Goal: Information Seeking & Learning: Learn about a topic

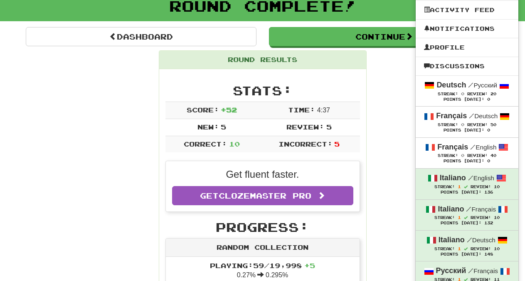
scroll to position [72, 0]
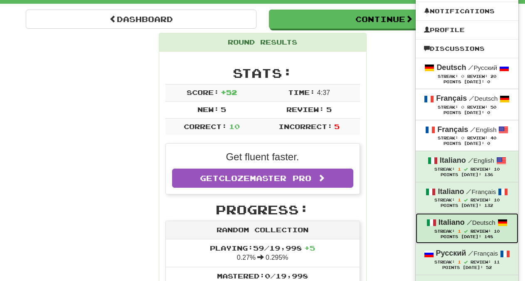
click at [467, 227] on div "Italiano / Deutsch" at bounding box center [467, 222] width 86 height 11
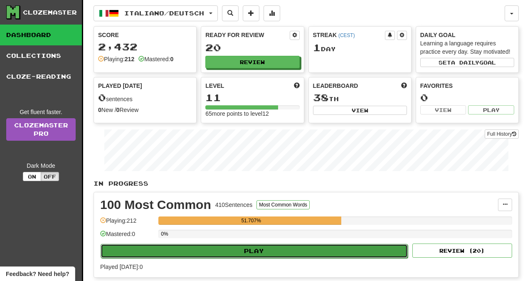
click at [244, 248] on button "Play" at bounding box center [254, 251] width 307 height 14
select select "**"
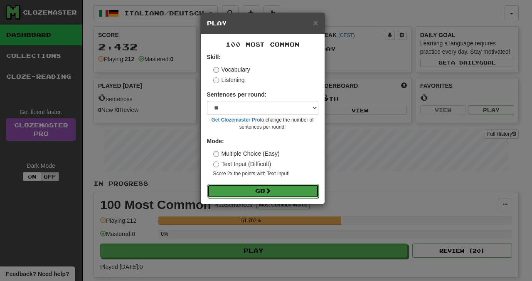
click at [261, 191] on button "Go" at bounding box center [263, 191] width 111 height 14
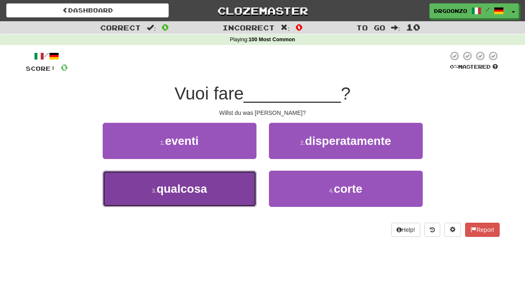
click at [223, 198] on button "3 . qualcosa" at bounding box center [180, 188] width 154 height 36
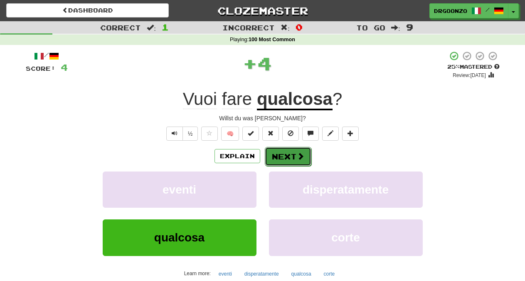
click at [297, 157] on span at bounding box center [300, 155] width 7 height 7
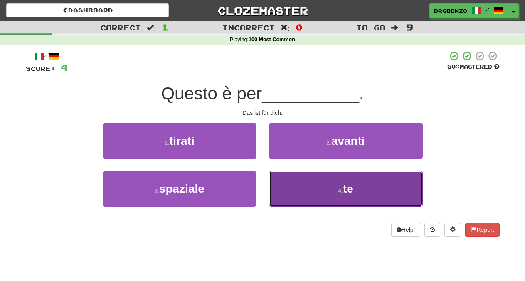
click at [348, 188] on span "te" at bounding box center [348, 188] width 10 height 13
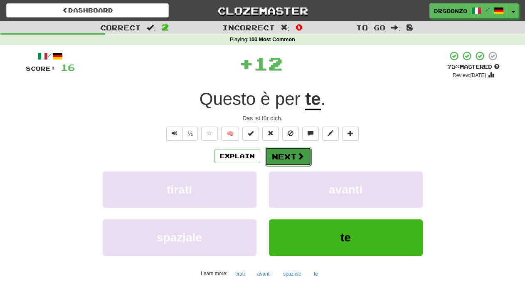
click at [290, 152] on button "Next" at bounding box center [288, 156] width 47 height 19
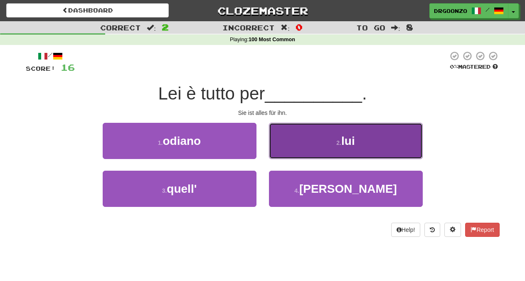
click at [369, 148] on button "2 . lui" at bounding box center [346, 141] width 154 height 36
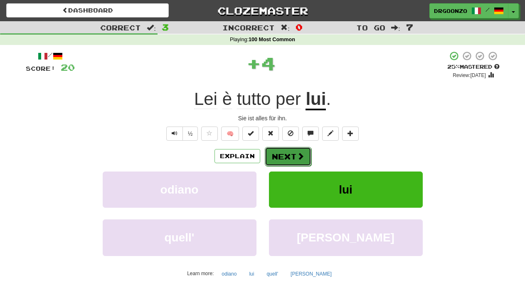
click at [304, 156] on button "Next" at bounding box center [288, 156] width 47 height 19
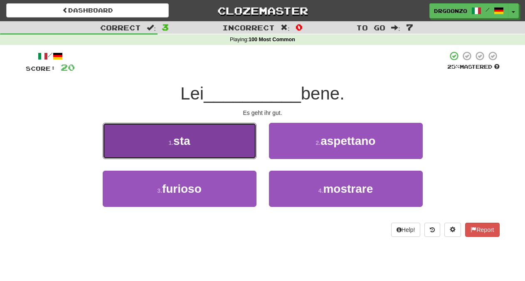
click at [193, 134] on button "1 . sta" at bounding box center [180, 141] width 154 height 36
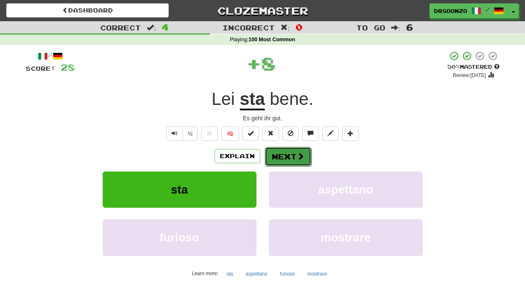
click at [280, 151] on button "Next" at bounding box center [288, 156] width 47 height 19
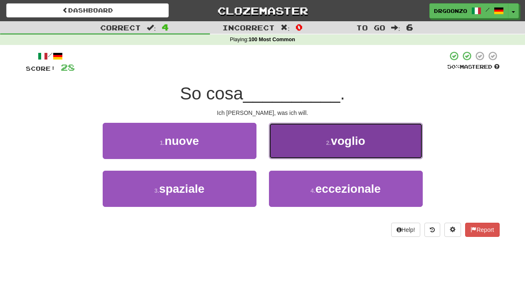
click at [347, 148] on button "2 . voglio" at bounding box center [346, 141] width 154 height 36
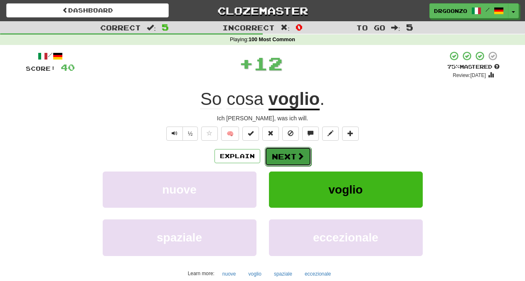
click at [297, 153] on span at bounding box center [300, 155] width 7 height 7
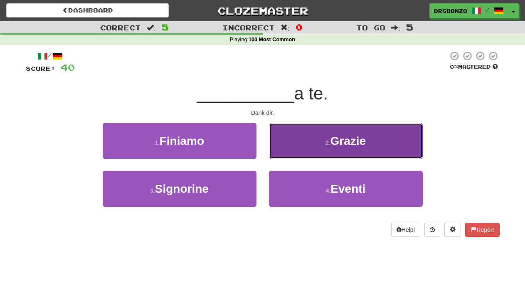
click at [321, 148] on button "2 . Grazie" at bounding box center [346, 141] width 154 height 36
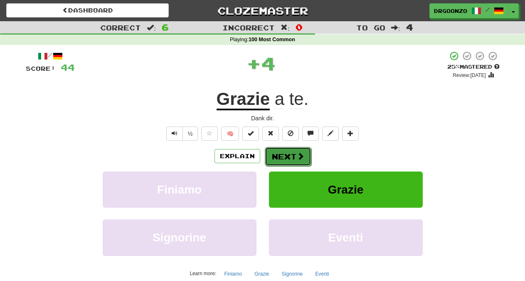
click at [293, 158] on button "Next" at bounding box center [288, 156] width 47 height 19
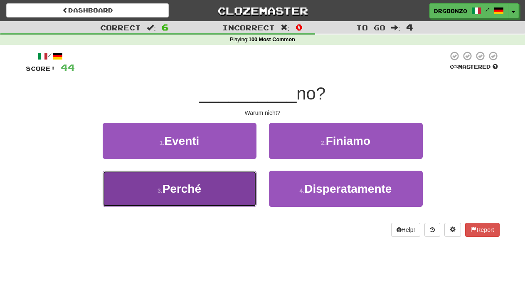
click at [206, 185] on button "3 . Perché" at bounding box center [180, 188] width 154 height 36
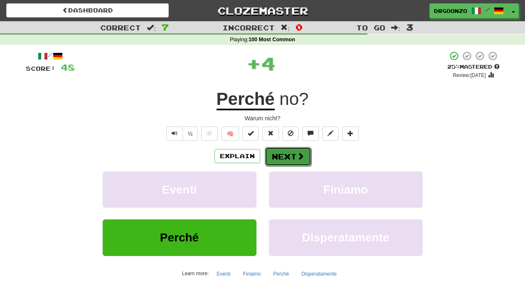
click at [287, 156] on button "Next" at bounding box center [288, 156] width 47 height 19
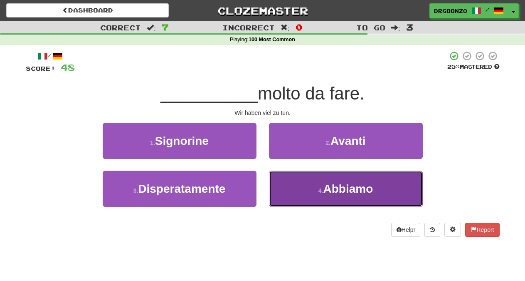
click at [334, 193] on span "Abbiamo" at bounding box center [348, 188] width 50 height 13
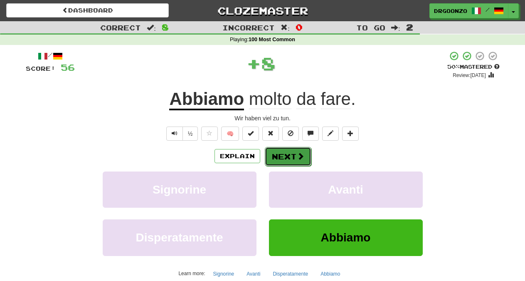
click at [304, 159] on button "Next" at bounding box center [288, 156] width 47 height 19
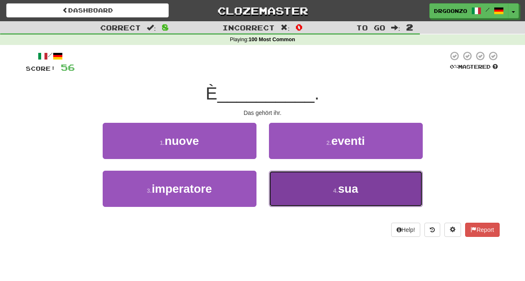
click at [326, 186] on button "4 . sua" at bounding box center [346, 188] width 154 height 36
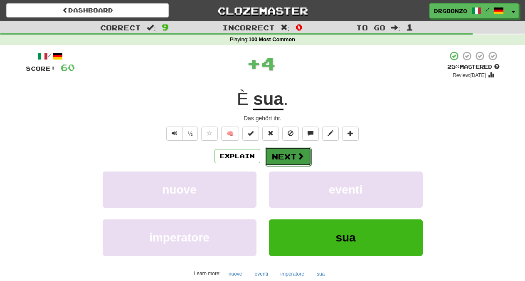
click at [289, 152] on button "Next" at bounding box center [288, 156] width 47 height 19
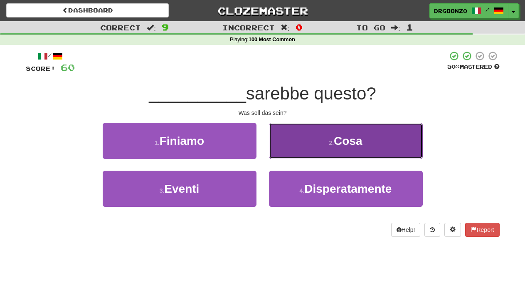
click at [333, 137] on button "2 . Cosa" at bounding box center [346, 141] width 154 height 36
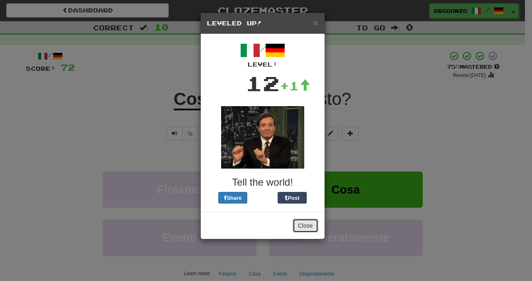
click at [306, 221] on button "Close" at bounding box center [306, 225] width 26 height 14
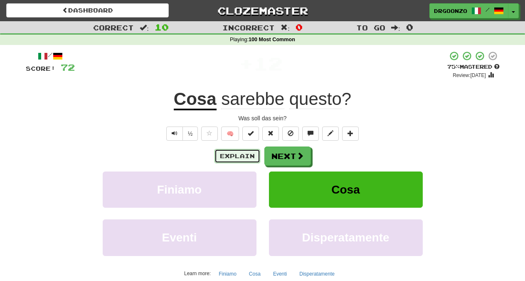
click at [241, 158] on button "Explain" at bounding box center [238, 156] width 46 height 14
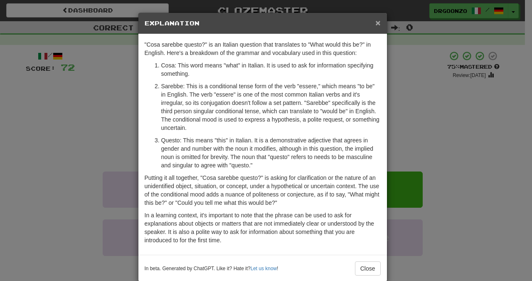
click at [375, 21] on span "×" at bounding box center [377, 23] width 5 height 10
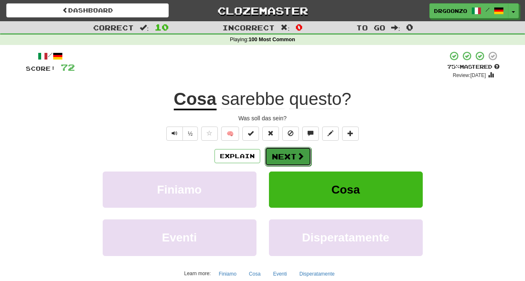
click at [283, 155] on button "Next" at bounding box center [288, 156] width 47 height 19
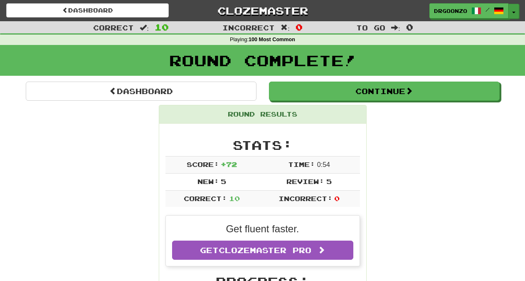
click at [514, 11] on button "Toggle Dropdown" at bounding box center [514, 11] width 11 height 15
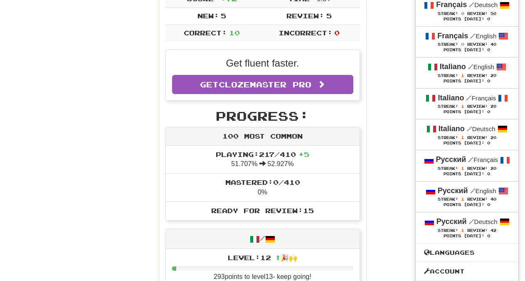
scroll to position [167, 0]
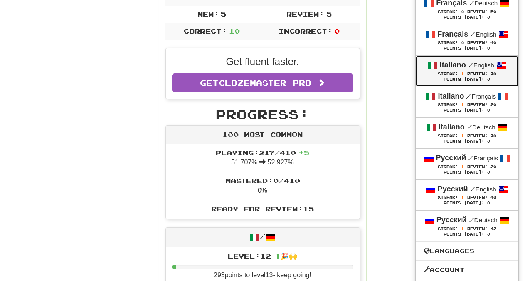
click at [460, 67] on strong "Italiano" at bounding box center [453, 65] width 26 height 8
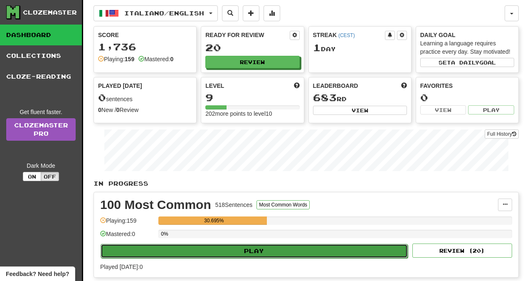
click at [263, 251] on button "Play" at bounding box center [254, 251] width 307 height 14
select select "**"
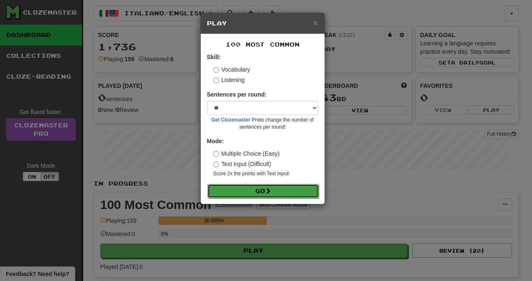
click at [262, 190] on button "Go" at bounding box center [263, 191] width 111 height 14
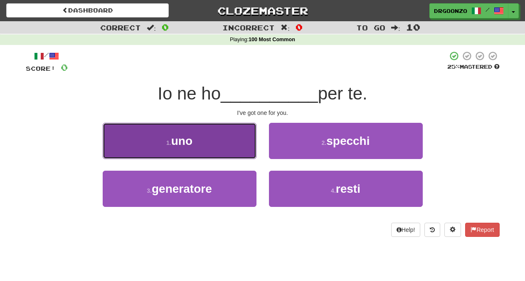
click at [188, 143] on span "uno" at bounding box center [181, 140] width 21 height 13
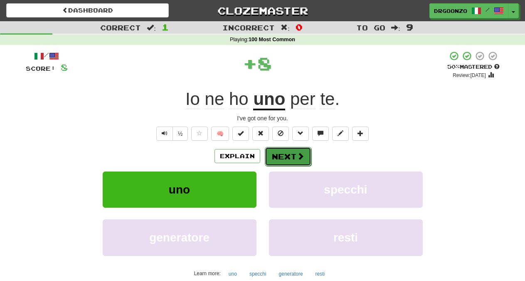
click at [291, 154] on button "Next" at bounding box center [288, 156] width 47 height 19
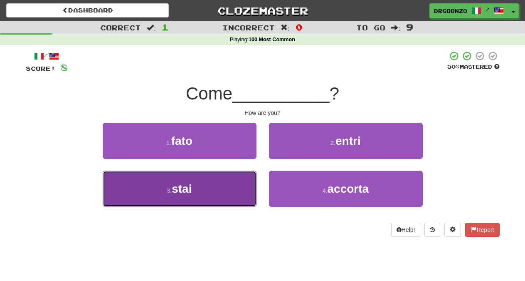
click at [214, 188] on button "3 . stai" at bounding box center [180, 188] width 154 height 36
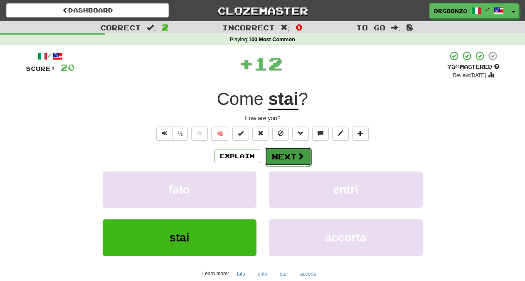
click at [294, 157] on button "Next" at bounding box center [288, 156] width 47 height 19
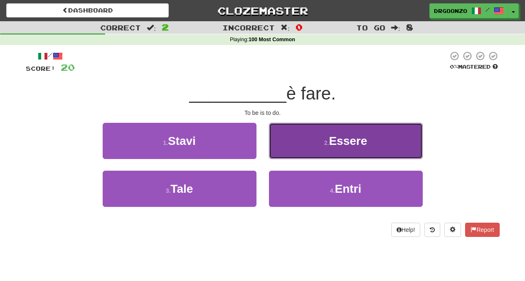
click at [345, 148] on button "2 . Essere" at bounding box center [346, 141] width 154 height 36
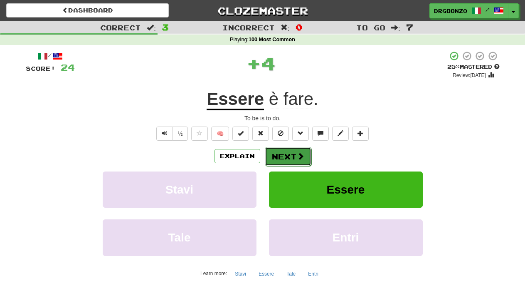
click at [296, 153] on button "Next" at bounding box center [288, 156] width 47 height 19
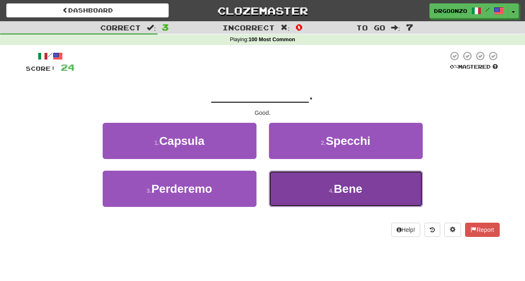
click at [324, 184] on button "4 . Bene" at bounding box center [346, 188] width 154 height 36
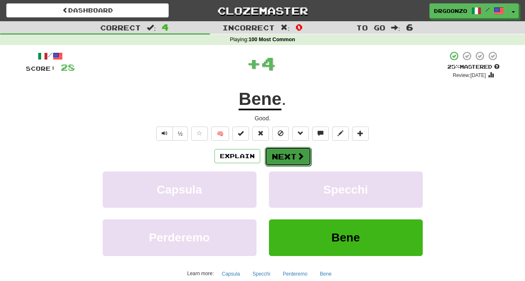
click at [293, 156] on button "Next" at bounding box center [288, 156] width 47 height 19
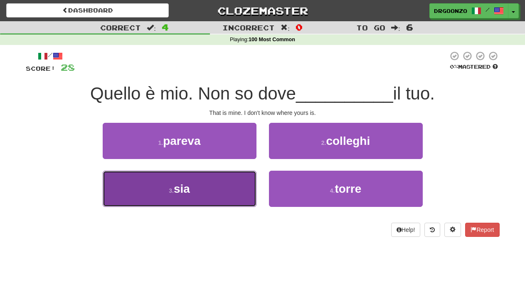
click at [193, 186] on button "3 . sia" at bounding box center [180, 188] width 154 height 36
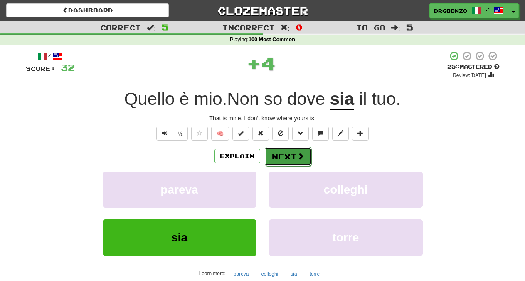
click at [286, 158] on button "Next" at bounding box center [288, 156] width 47 height 19
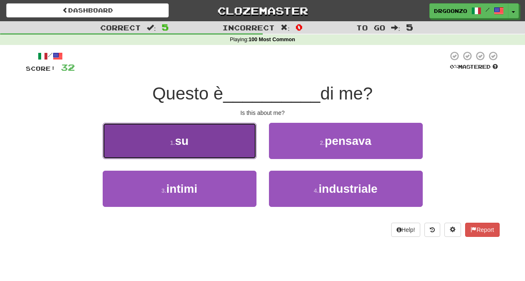
click at [222, 153] on button "1 . su" at bounding box center [180, 141] width 154 height 36
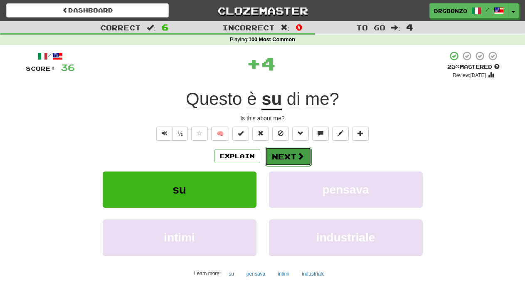
click at [297, 158] on span at bounding box center [300, 155] width 7 height 7
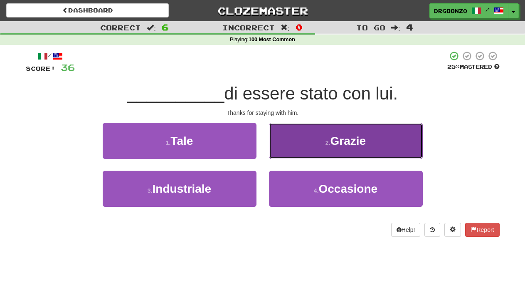
click at [331, 152] on button "2 . Grazie" at bounding box center [346, 141] width 154 height 36
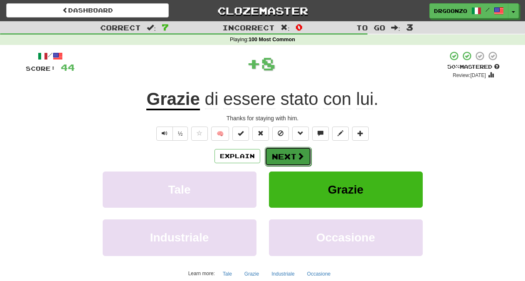
click at [298, 161] on button "Next" at bounding box center [288, 156] width 47 height 19
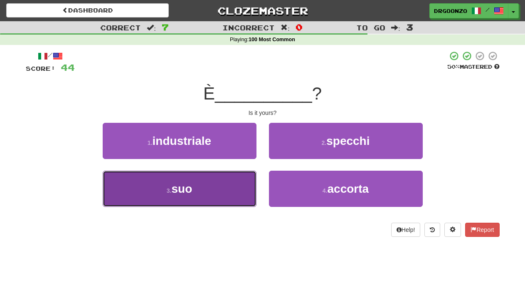
click at [205, 190] on button "3 . suo" at bounding box center [180, 188] width 154 height 36
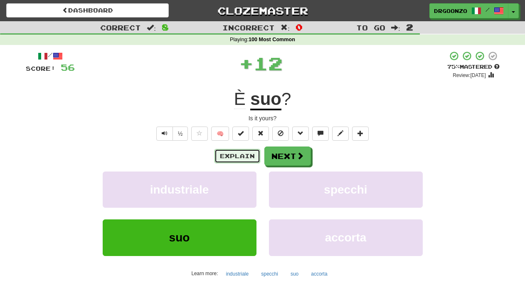
click at [232, 153] on button "Explain" at bounding box center [238, 156] width 46 height 14
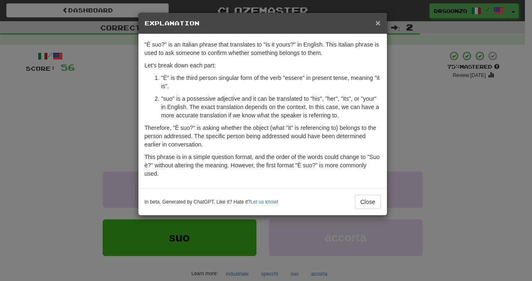
click at [378, 24] on span "×" at bounding box center [377, 23] width 5 height 10
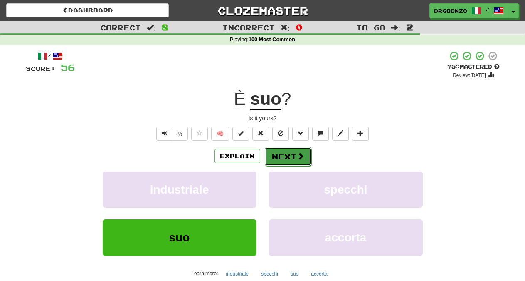
click at [298, 156] on span at bounding box center [300, 155] width 7 height 7
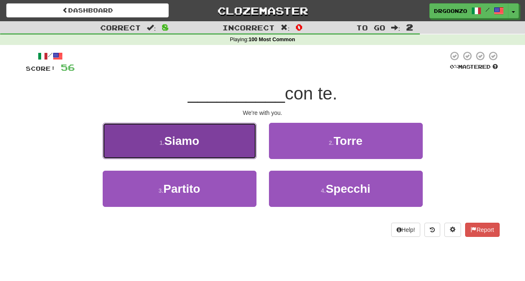
click at [178, 151] on button "1 . Siamo" at bounding box center [180, 141] width 154 height 36
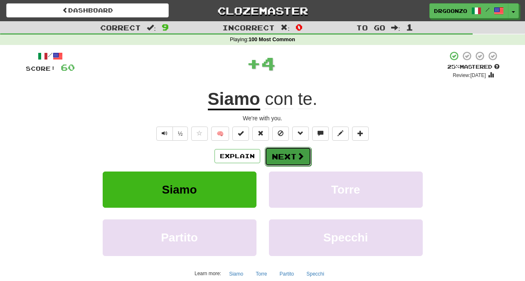
click at [289, 157] on button "Next" at bounding box center [288, 156] width 47 height 19
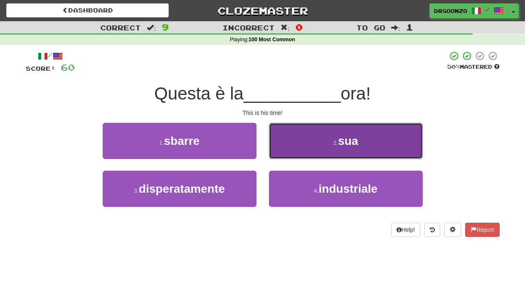
click at [329, 148] on button "2 . sua" at bounding box center [346, 141] width 154 height 36
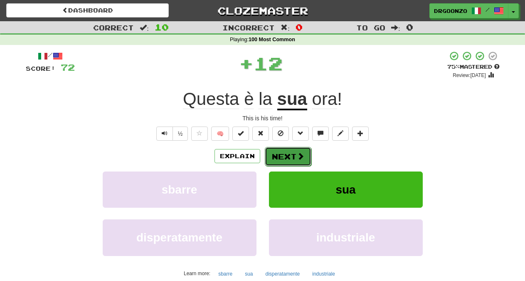
click at [301, 158] on span at bounding box center [300, 155] width 7 height 7
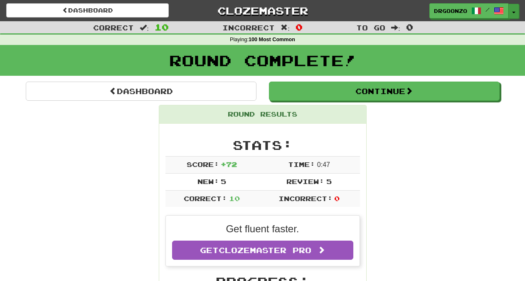
click at [514, 10] on button "Toggle Dropdown" at bounding box center [514, 11] width 11 height 15
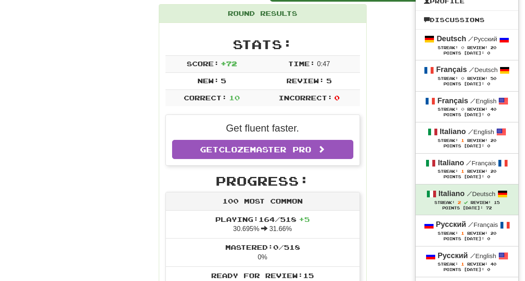
scroll to position [103, 0]
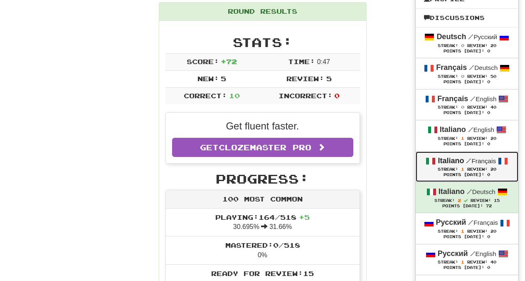
click at [473, 169] on span "Review:" at bounding box center [477, 169] width 20 height 5
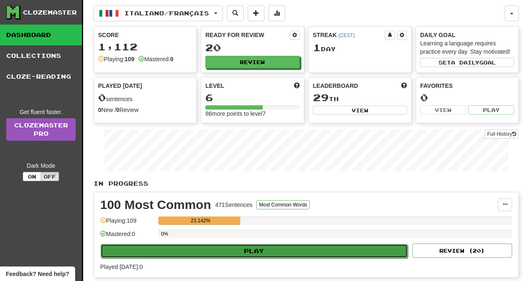
click at [263, 252] on button "Play" at bounding box center [254, 251] width 307 height 14
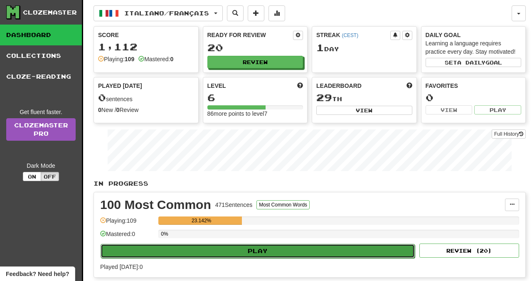
select select "**"
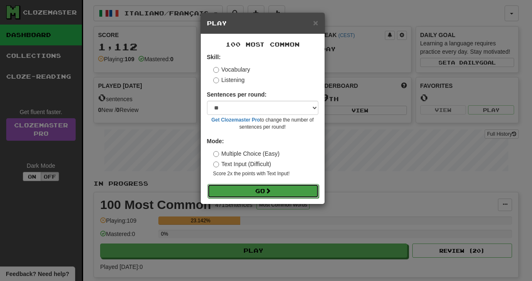
click at [267, 191] on button "Go" at bounding box center [263, 191] width 111 height 14
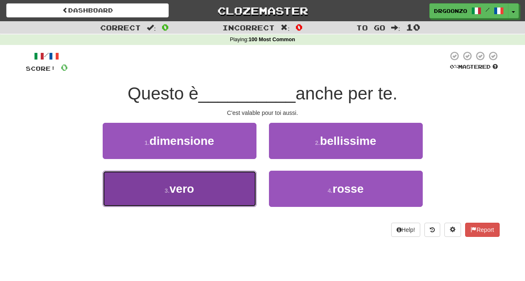
click at [223, 193] on button "3 . vero" at bounding box center [180, 188] width 154 height 36
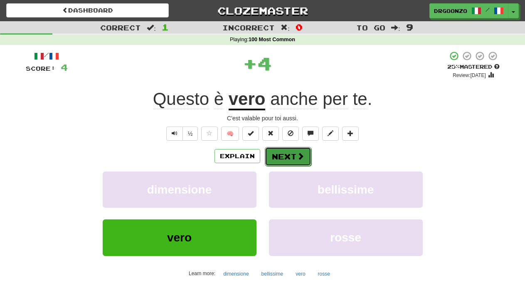
click at [287, 160] on button "Next" at bounding box center [288, 156] width 47 height 19
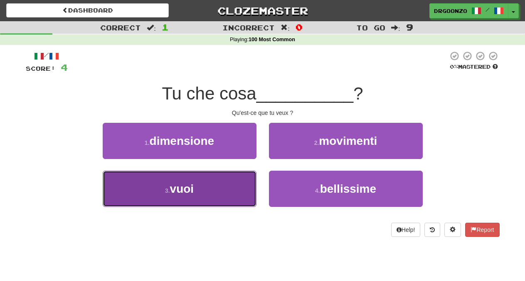
click at [230, 189] on button "3 . vuoi" at bounding box center [180, 188] width 154 height 36
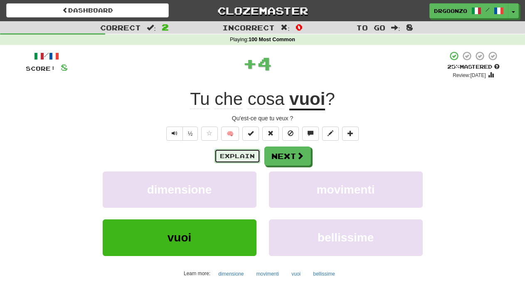
click at [235, 153] on button "Explain" at bounding box center [238, 156] width 46 height 14
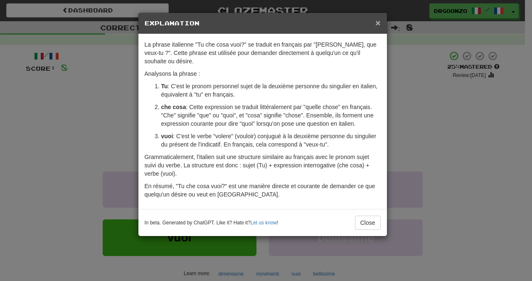
click at [377, 23] on span "×" at bounding box center [377, 23] width 5 height 10
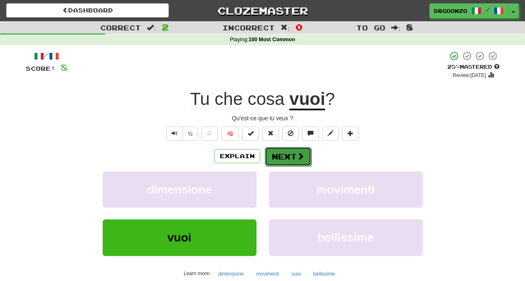
click at [297, 157] on span at bounding box center [300, 155] width 7 height 7
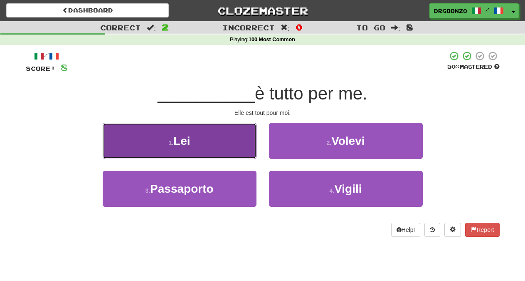
click at [208, 146] on button "1 . Lei" at bounding box center [180, 141] width 154 height 36
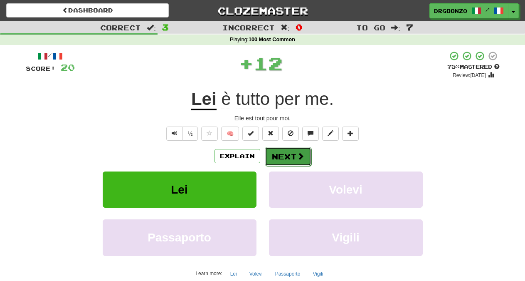
click at [267, 151] on button "Next" at bounding box center [288, 156] width 47 height 19
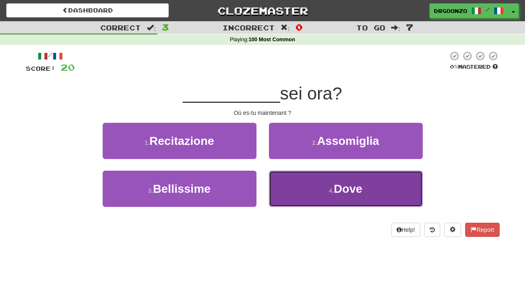
click at [347, 190] on span "Dove" at bounding box center [348, 188] width 28 height 13
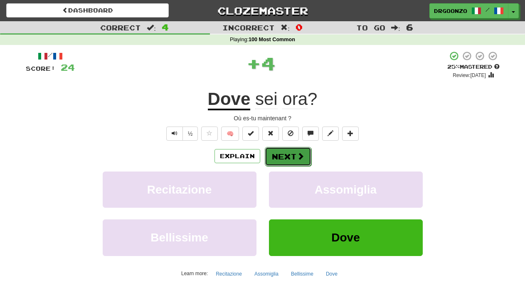
click at [299, 158] on span at bounding box center [300, 155] width 7 height 7
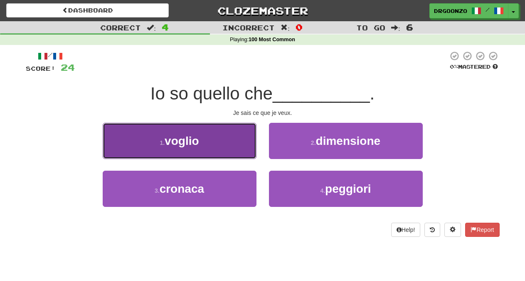
click at [204, 146] on button "1 . voglio" at bounding box center [180, 141] width 154 height 36
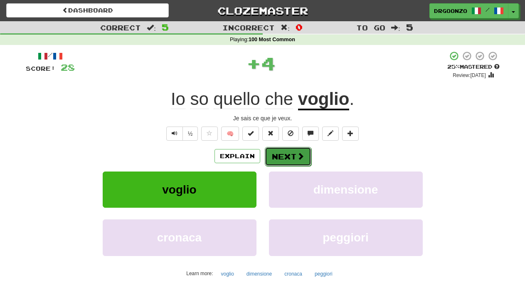
click at [289, 158] on button "Next" at bounding box center [288, 156] width 47 height 19
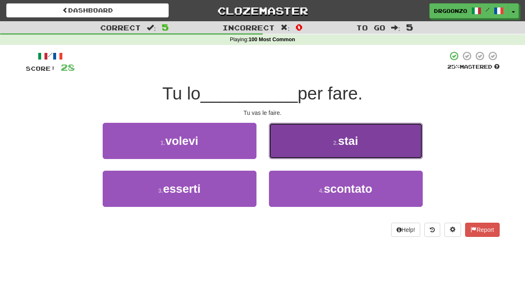
click at [318, 146] on button "2 . stai" at bounding box center [346, 141] width 154 height 36
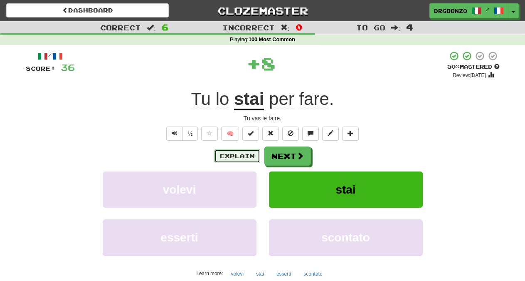
click at [238, 156] on button "Explain" at bounding box center [238, 156] width 46 height 14
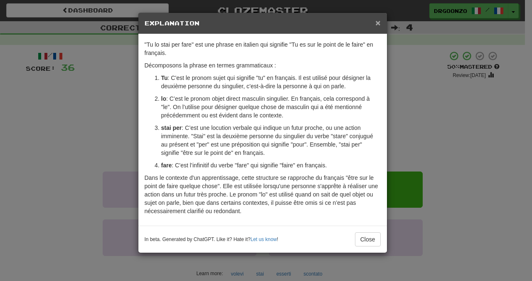
click at [376, 23] on span "×" at bounding box center [377, 23] width 5 height 10
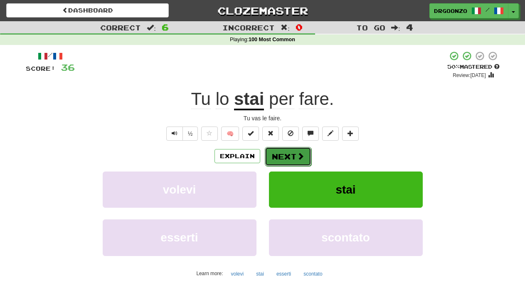
click at [301, 160] on span at bounding box center [300, 155] width 7 height 7
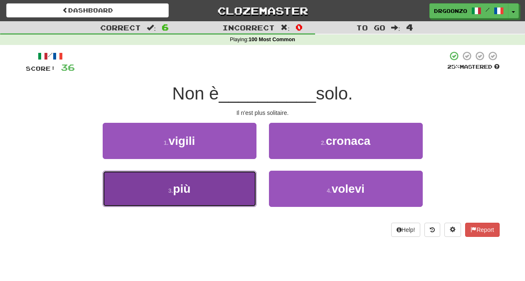
click at [205, 195] on button "3 . più" at bounding box center [180, 188] width 154 height 36
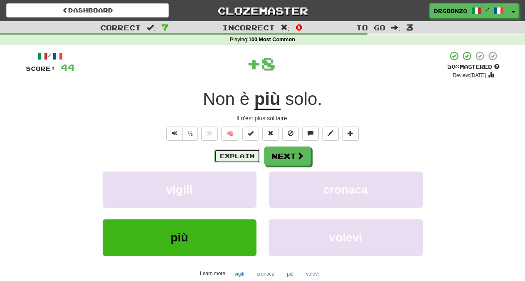
click at [239, 156] on button "Explain" at bounding box center [238, 156] width 46 height 14
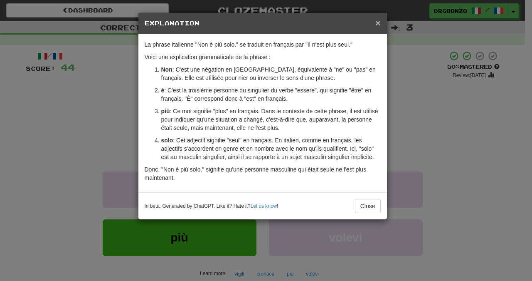
click at [378, 22] on span "×" at bounding box center [377, 23] width 5 height 10
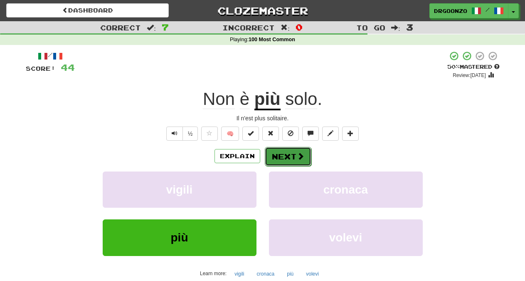
click at [291, 158] on button "Next" at bounding box center [288, 156] width 47 height 19
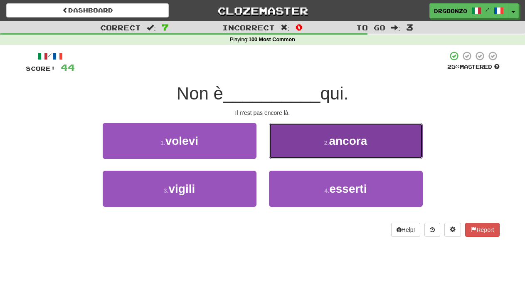
click at [341, 141] on span "ancora" at bounding box center [348, 140] width 38 height 13
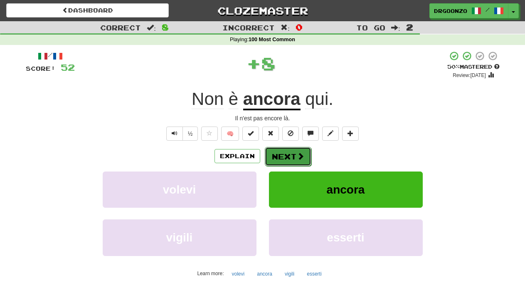
click at [294, 153] on button "Next" at bounding box center [288, 156] width 47 height 19
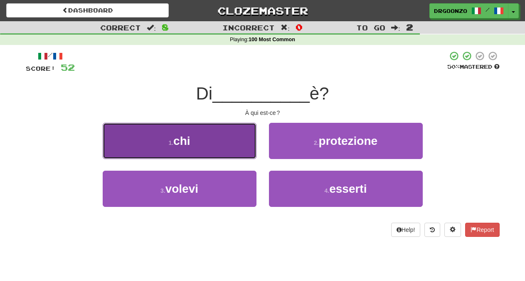
click at [230, 147] on button "1 . chi" at bounding box center [180, 141] width 154 height 36
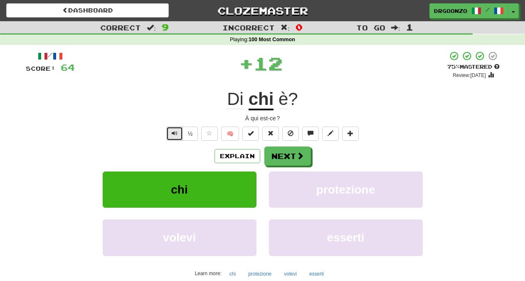
click at [172, 132] on span "Text-to-speech controls" at bounding box center [175, 133] width 6 height 6
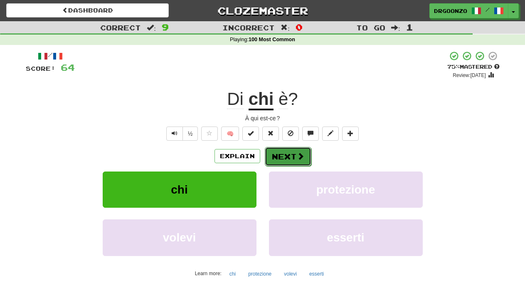
click at [281, 152] on button "Next" at bounding box center [288, 156] width 47 height 19
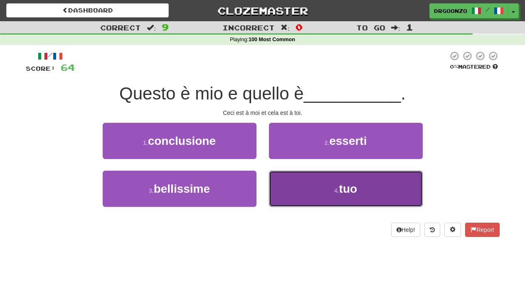
click at [338, 193] on small "4 ." at bounding box center [336, 190] width 5 height 7
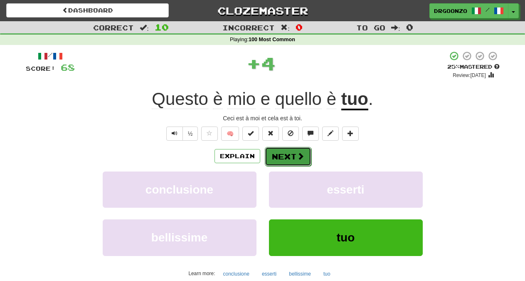
click at [294, 157] on button "Next" at bounding box center [288, 156] width 47 height 19
